Goal: Check status: Check status

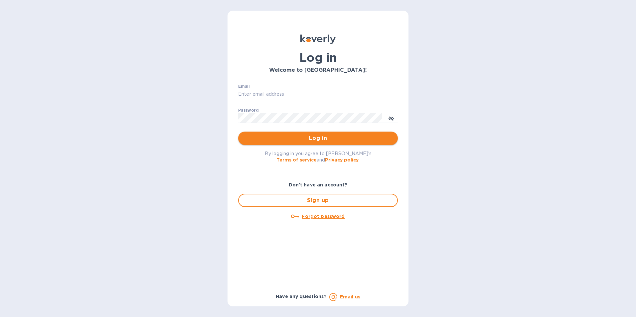
type input "[PERSON_NAME][EMAIL_ADDRESS][DOMAIN_NAME]"
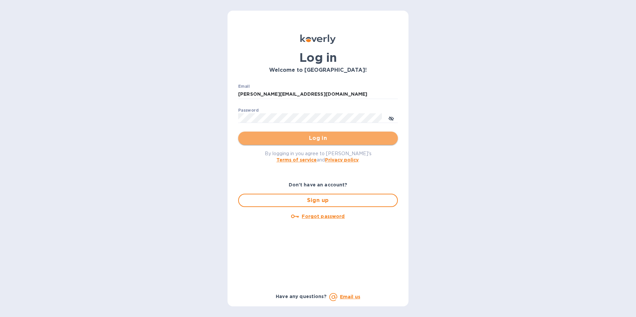
click at [324, 134] on span "Log in" at bounding box center [318, 138] width 149 height 8
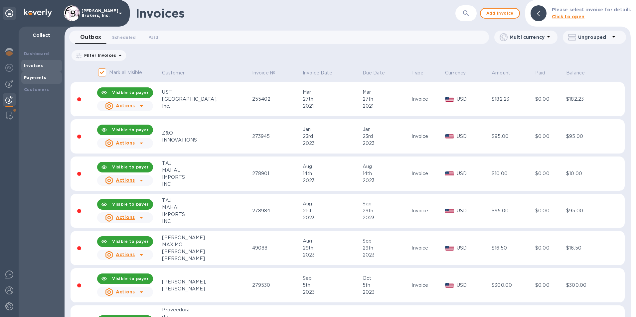
click at [22, 78] on div "Payments" at bounding box center [41, 78] width 41 height 12
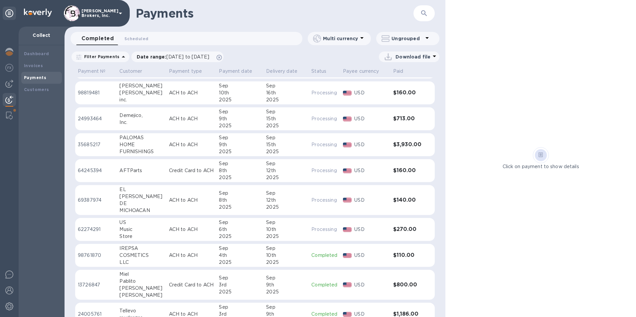
scroll to position [33, 0]
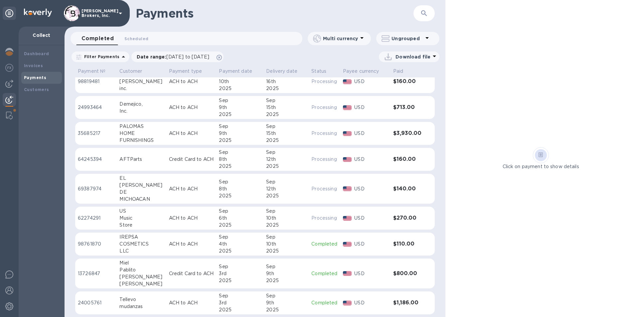
click at [89, 191] on p "69387974" at bounding box center [96, 189] width 36 height 7
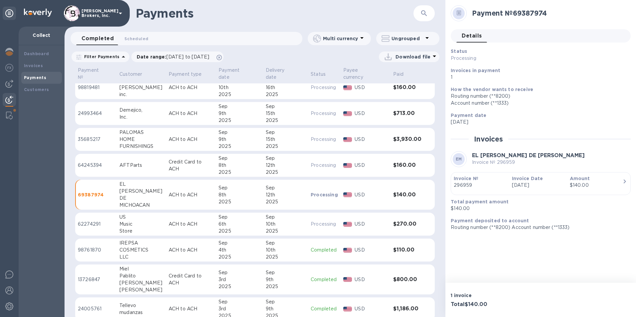
click at [95, 162] on p "64245394" at bounding box center [96, 165] width 36 height 7
click at [85, 136] on p "35685217" at bounding box center [96, 139] width 36 height 7
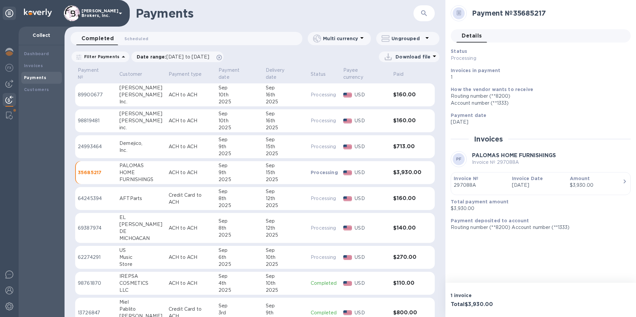
click at [150, 147] on div "Inc." at bounding box center [141, 150] width 44 height 7
click at [111, 117] on p "98819481" at bounding box center [96, 120] width 36 height 7
click at [105, 91] on p "89900677" at bounding box center [96, 94] width 36 height 7
